Goal: Task Accomplishment & Management: Use online tool/utility

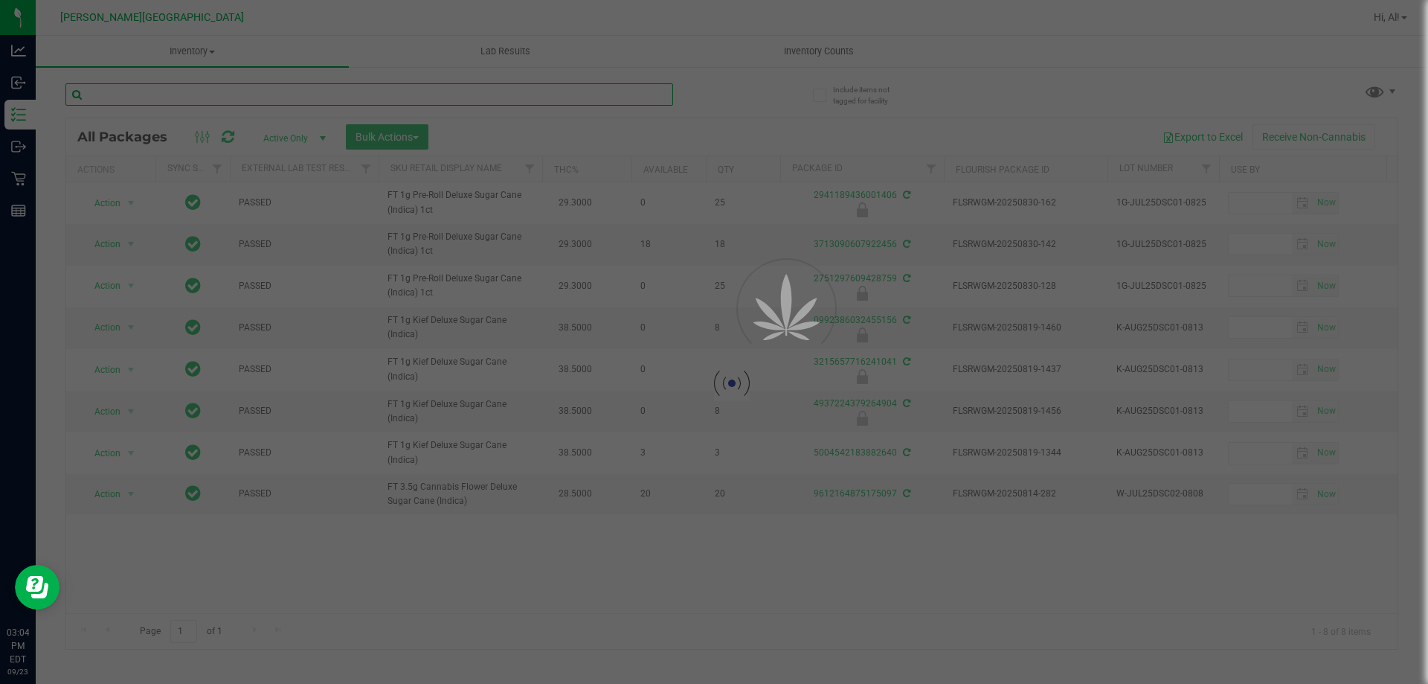
click at [609, 86] on input "text" at bounding box center [369, 94] width 608 height 22
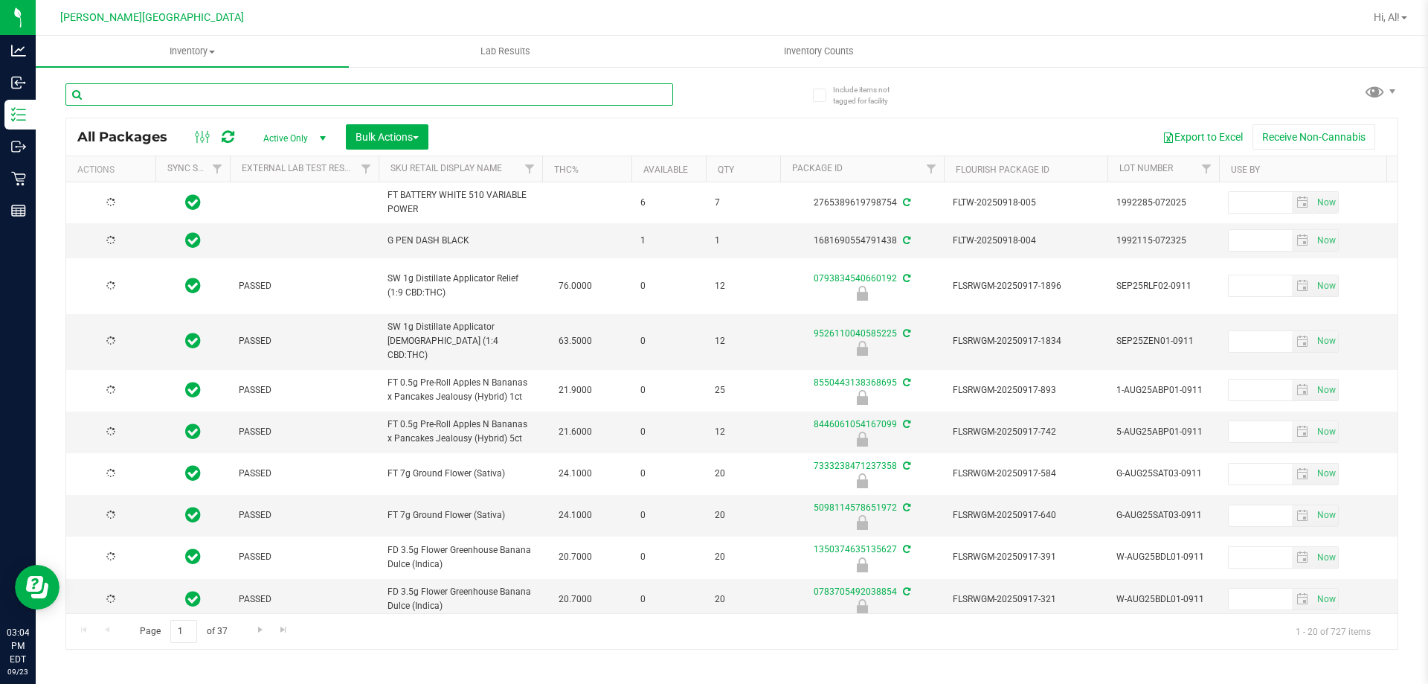
type input "[DATE]"
type input "2268023093068733"
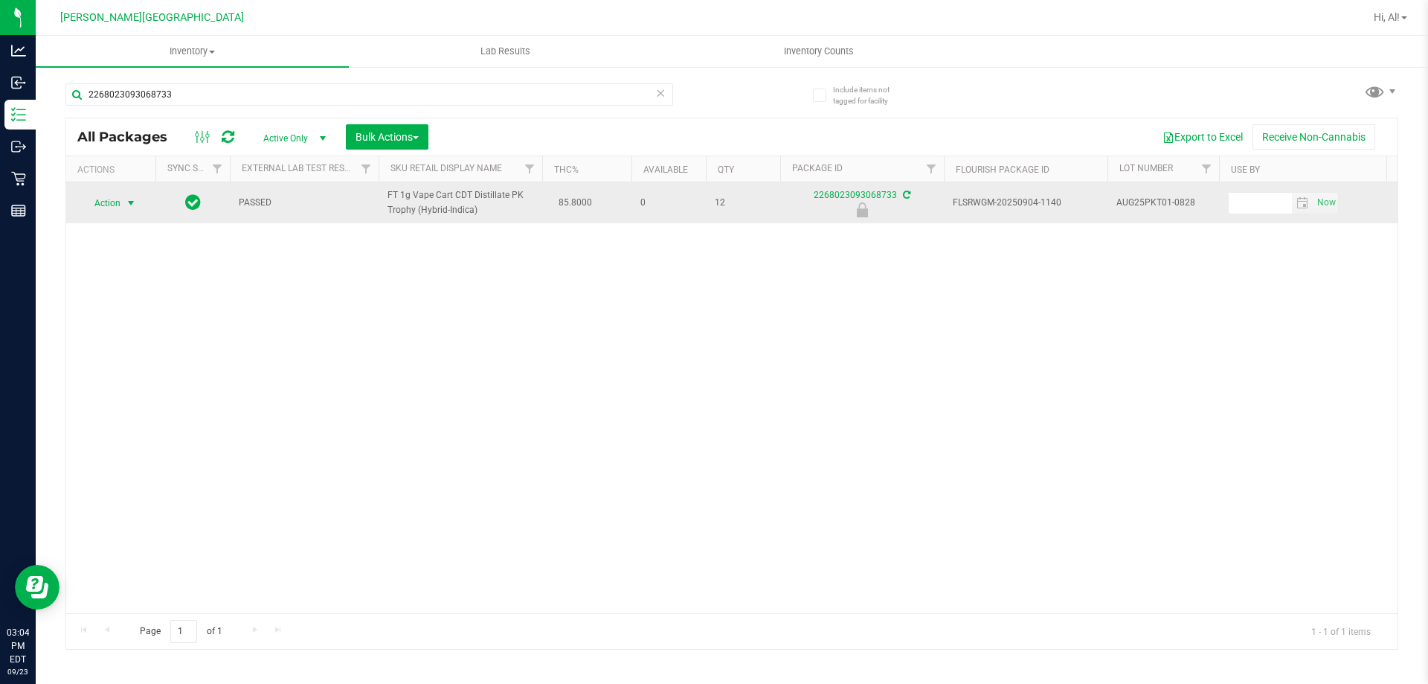
click at [129, 202] on span "select" at bounding box center [131, 203] width 12 height 12
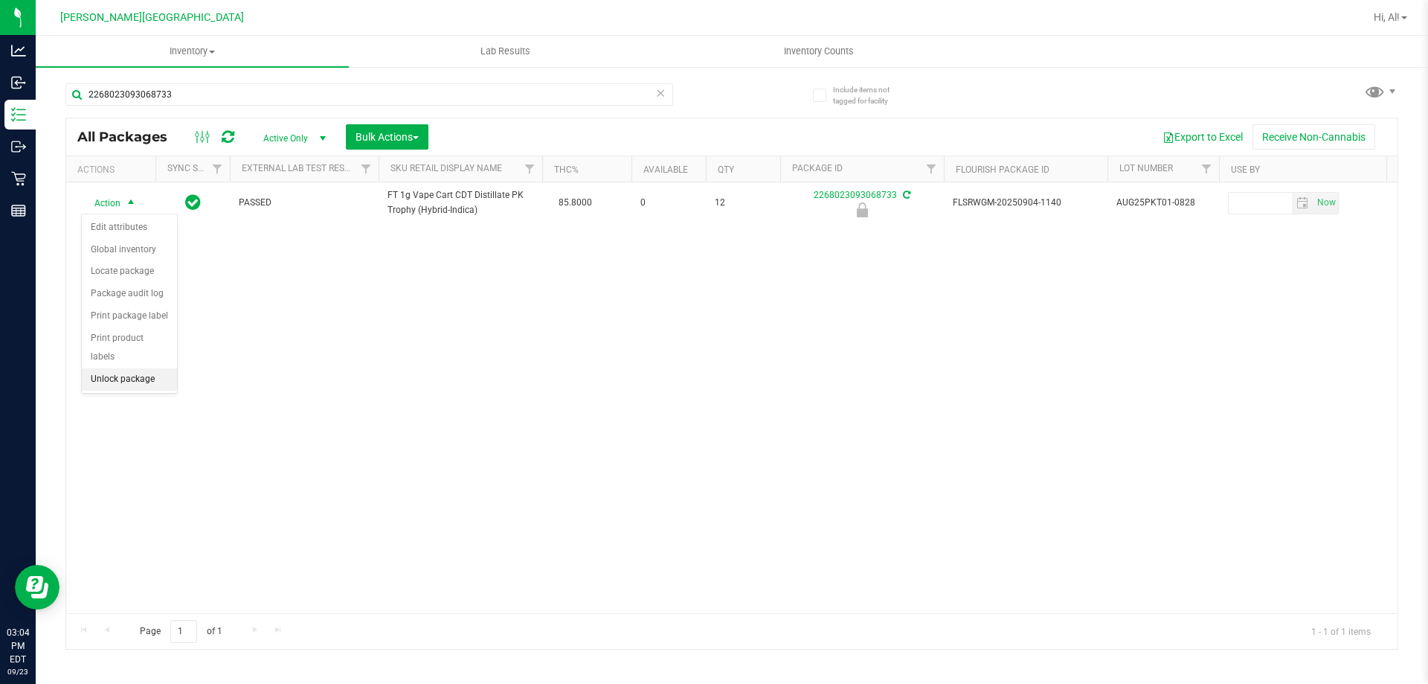
click at [150, 368] on li "Unlock package" at bounding box center [129, 379] width 95 height 22
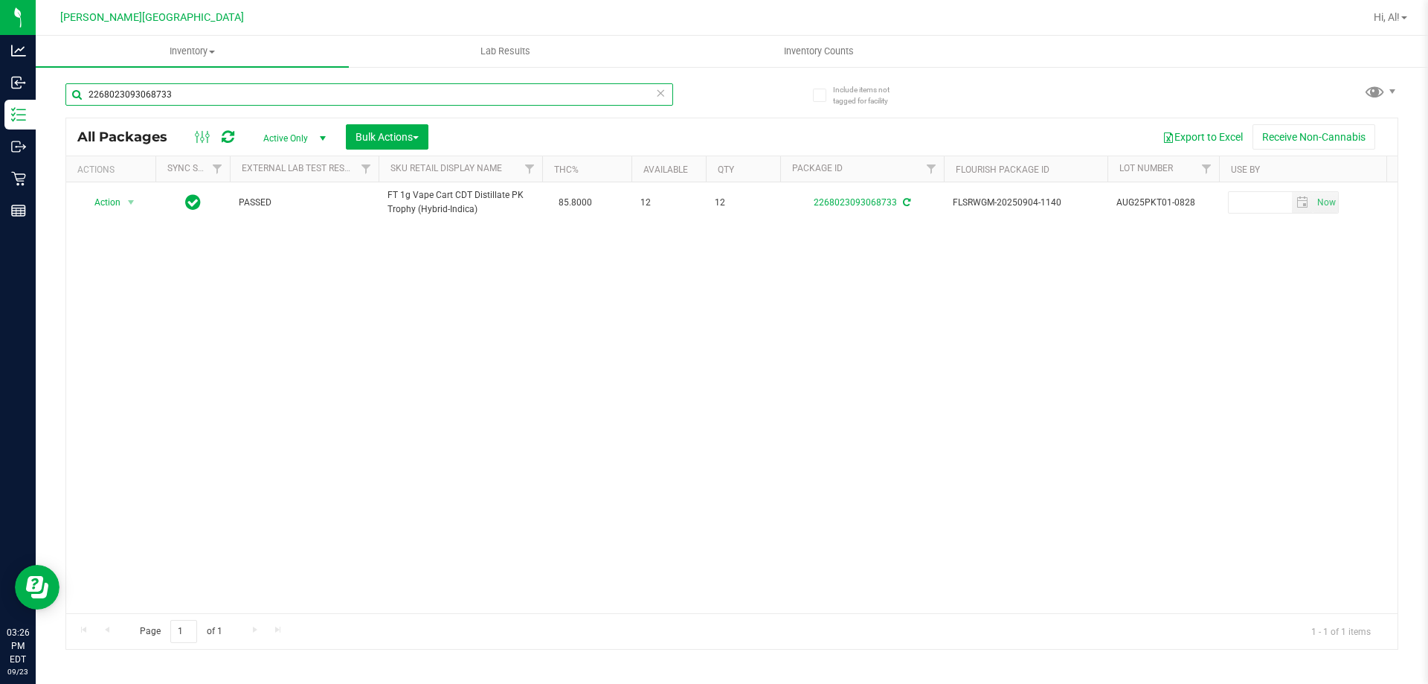
click at [213, 95] on input "2268023093068733" at bounding box center [369, 94] width 608 height 22
type input "2"
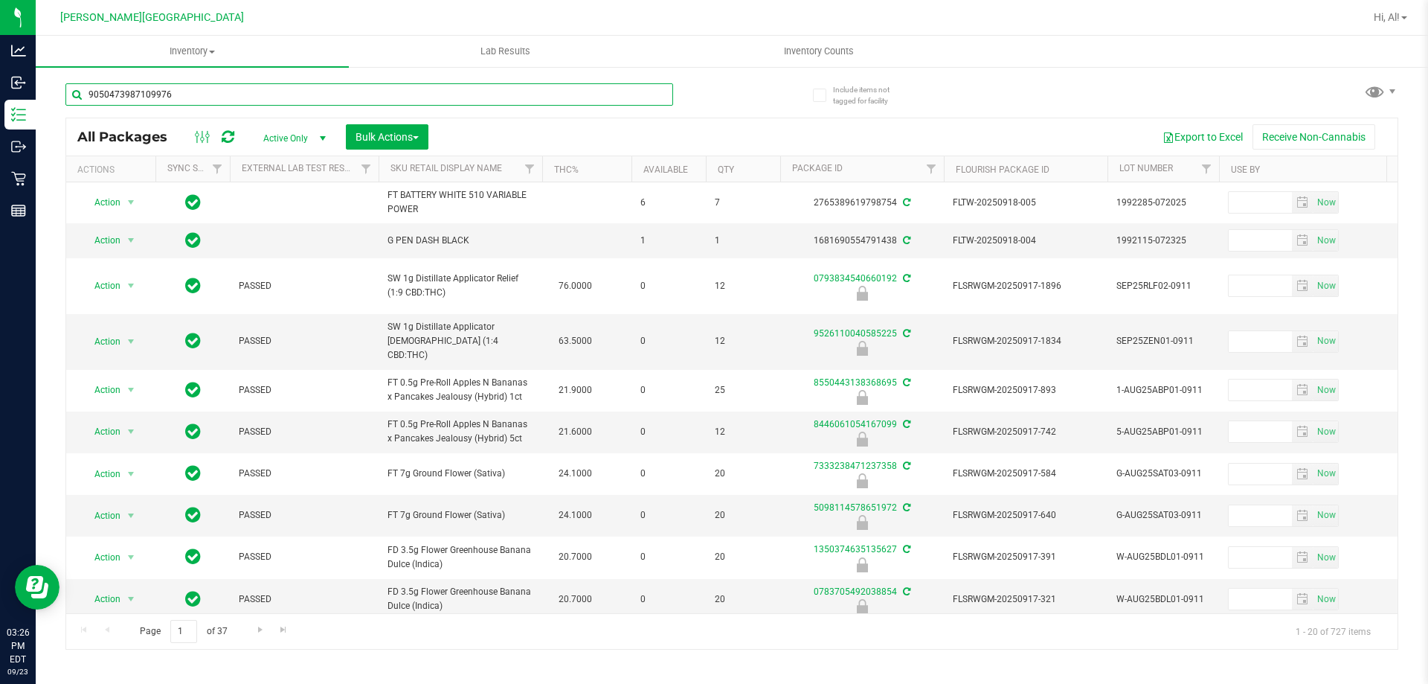
type input "9050473987109976"
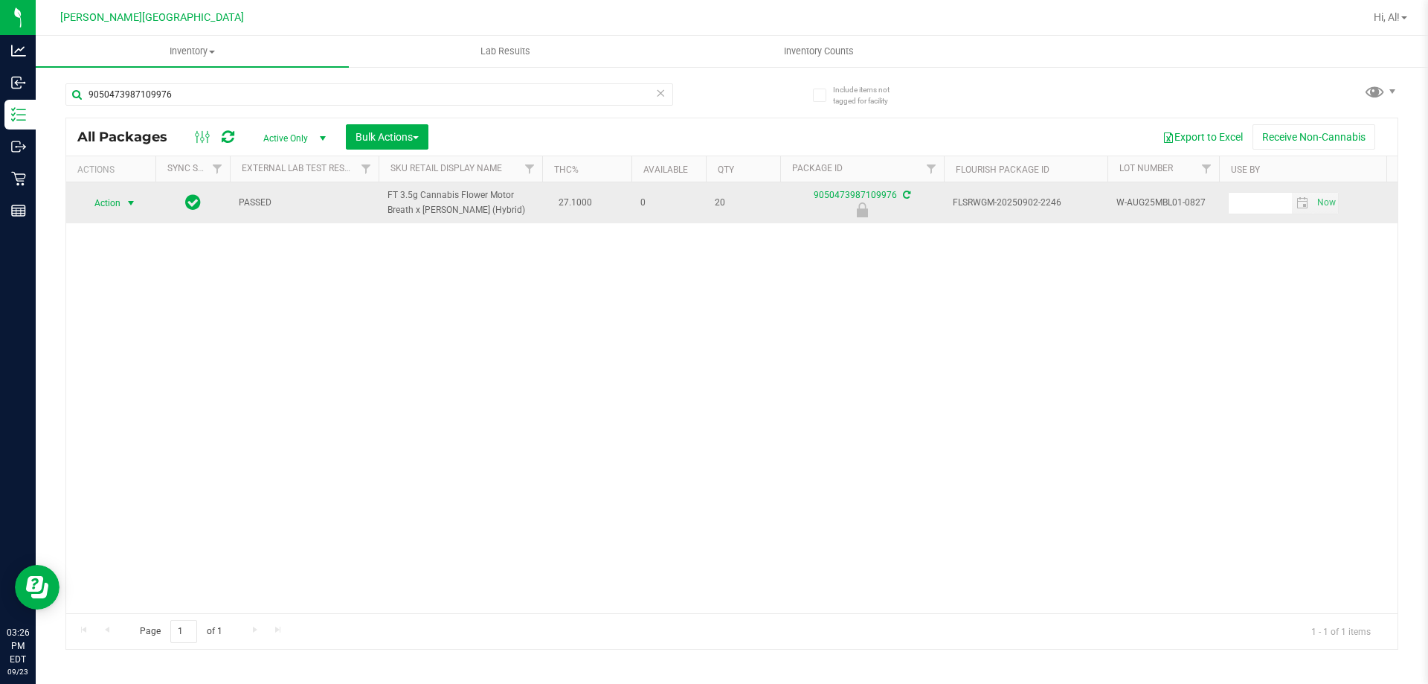
click at [126, 203] on span "select" at bounding box center [131, 203] width 12 height 12
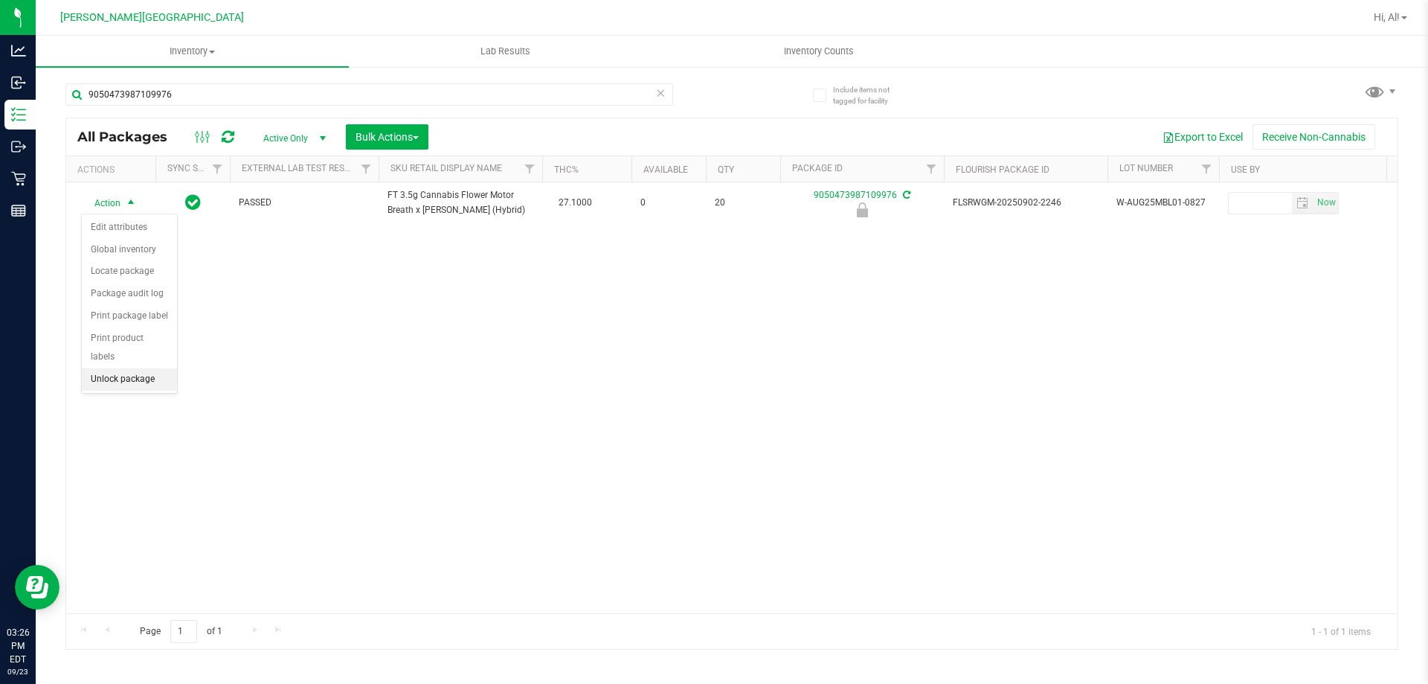
click at [124, 368] on li "Unlock package" at bounding box center [129, 379] width 95 height 22
click at [1415, 466] on div "Include items not tagged for facility 9050473987109976 All Packages Active Only…" at bounding box center [732, 292] width 1393 height 454
click at [1391, 19] on span "Hi, Al!" at bounding box center [1387, 17] width 26 height 12
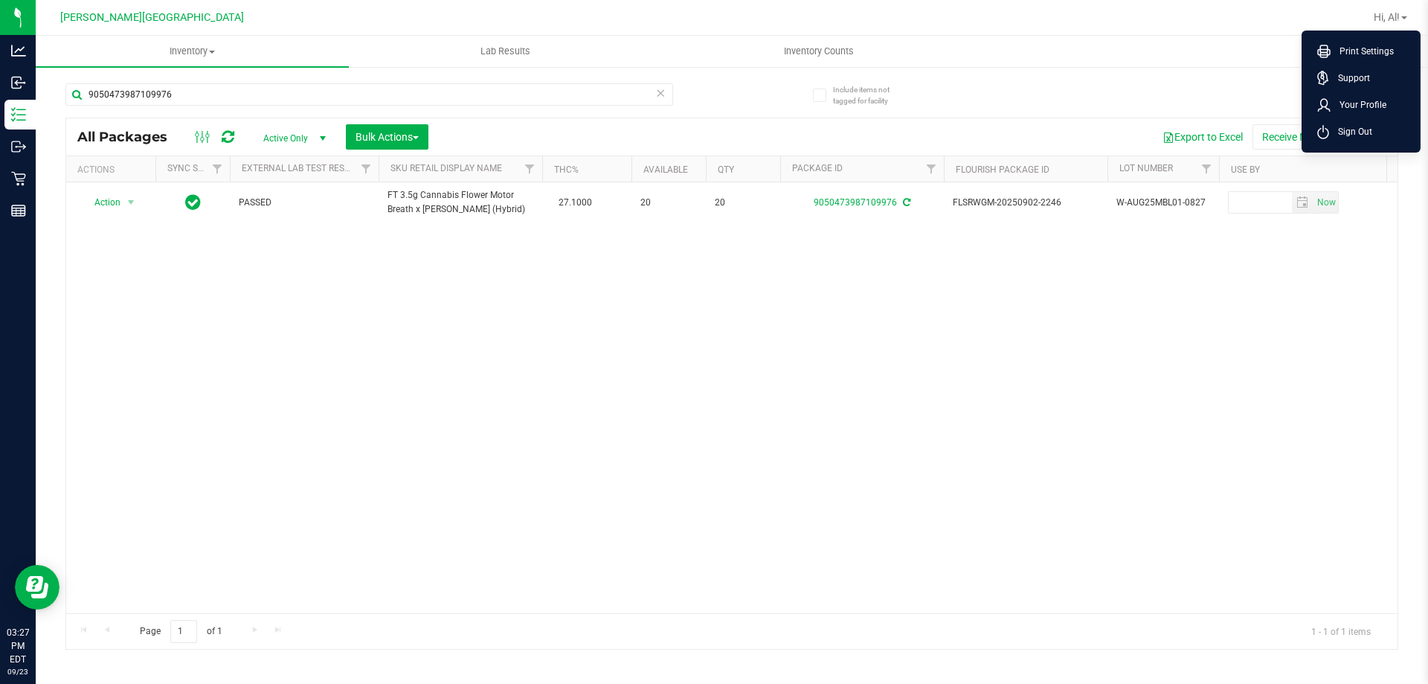
click at [1352, 160] on th "Use By" at bounding box center [1312, 169] width 186 height 26
